Goal: Task Accomplishment & Management: Manage account settings

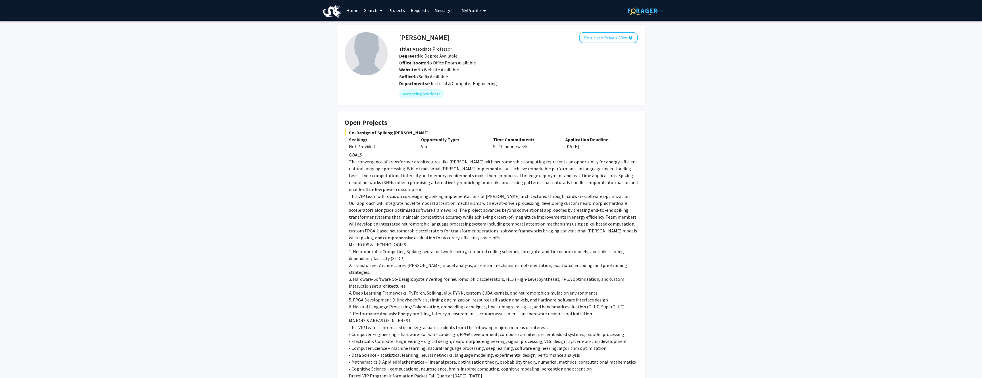
click at [481, 11] on span "My profile dropdown to access profile and logout" at bounding box center [483, 11] width 5 height 20
click at [484, 44] on link "Account Settings" at bounding box center [492, 44] width 52 height 7
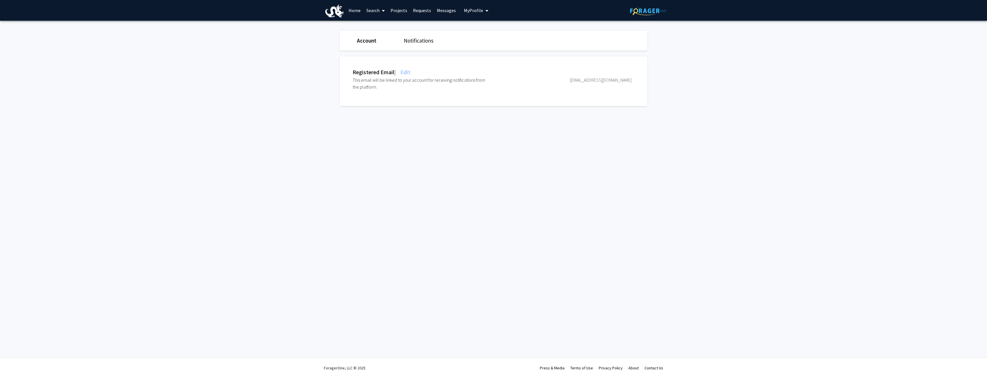
click at [412, 39] on link "Notifications" at bounding box center [419, 40] width 30 height 7
click at [368, 42] on link "Account" at bounding box center [366, 40] width 19 height 7
click at [353, 11] on link "Home" at bounding box center [355, 10] width 18 height 20
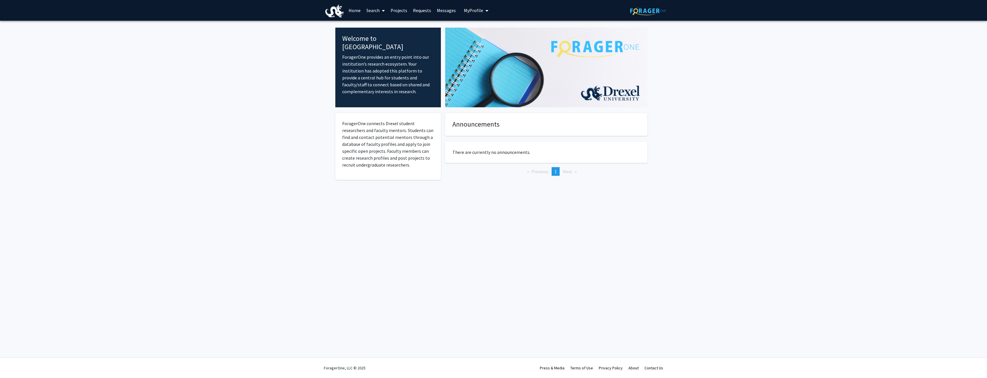
click at [492, 242] on div "Skip navigation Home Search Projects Requests Messages My Profile [PERSON_NAME]…" at bounding box center [493, 189] width 987 height 378
click at [472, 11] on span "My Profile" at bounding box center [473, 10] width 19 height 6
click at [482, 30] on span "View Profile" at bounding box center [499, 33] width 35 height 6
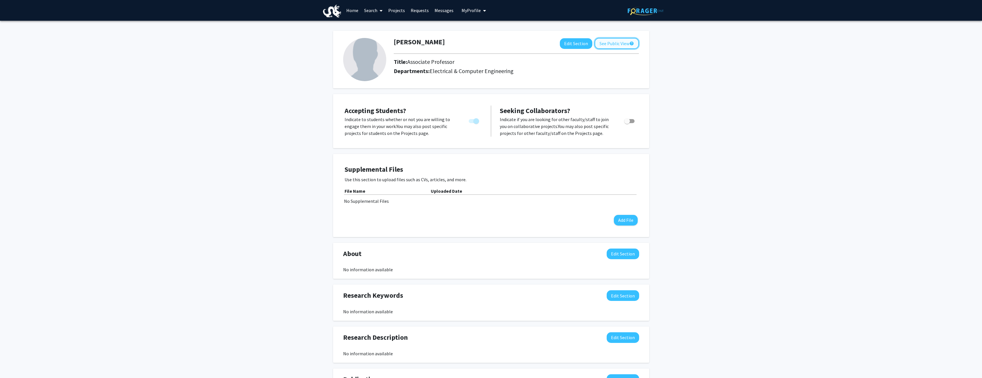
click at [620, 44] on button "See Public View help" at bounding box center [617, 43] width 44 height 11
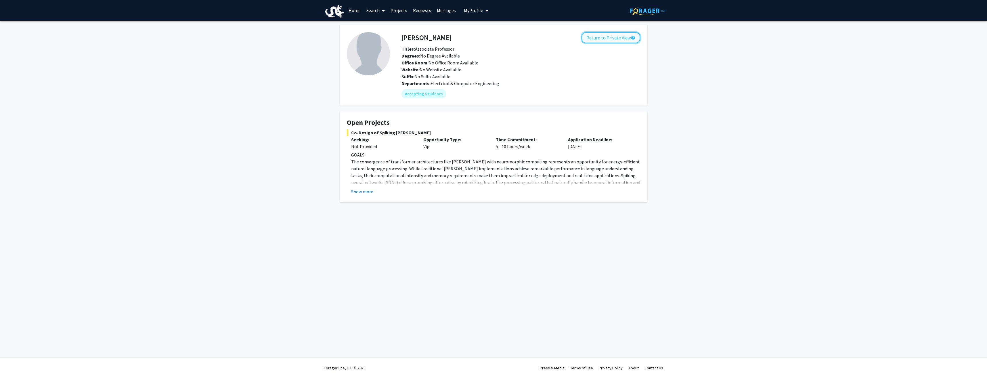
click at [601, 37] on button "Return to Private View help" at bounding box center [610, 37] width 59 height 11
